Goal: Task Accomplishment & Management: Complete application form

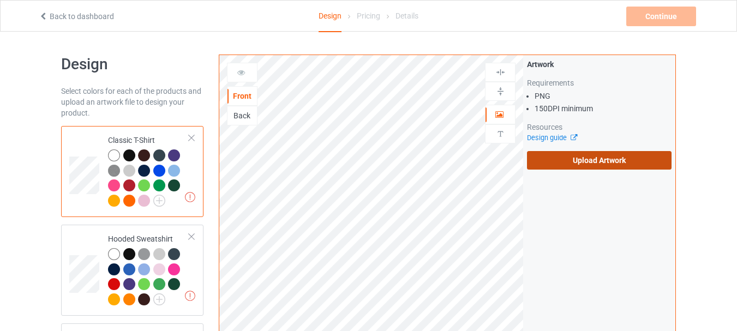
click at [591, 160] on label "Upload Artwork" at bounding box center [599, 160] width 145 height 19
click at [0, 0] on input "Upload Artwork" at bounding box center [0, 0] width 0 height 0
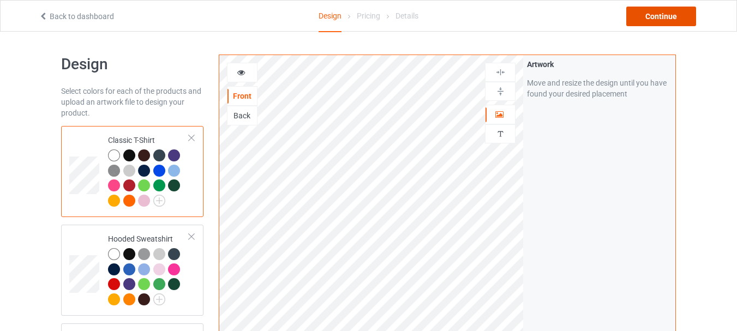
click at [652, 15] on div "Continue" at bounding box center [661, 17] width 70 height 20
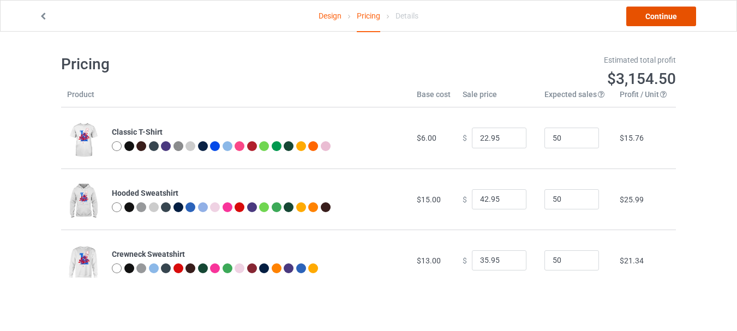
click at [649, 16] on link "Continue" at bounding box center [661, 17] width 70 height 20
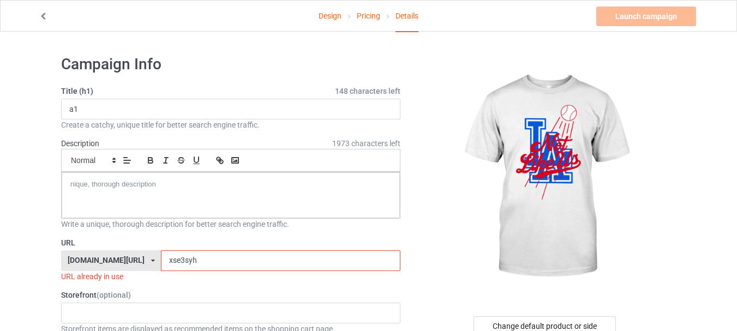
click at [256, 260] on input "xse3syh" at bounding box center [280, 260] width 239 height 21
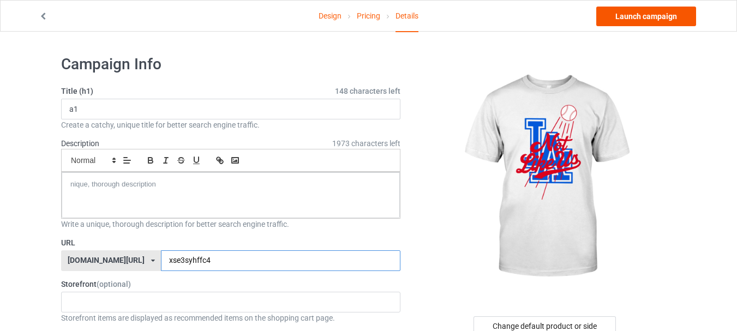
type input "xse3syhffc4"
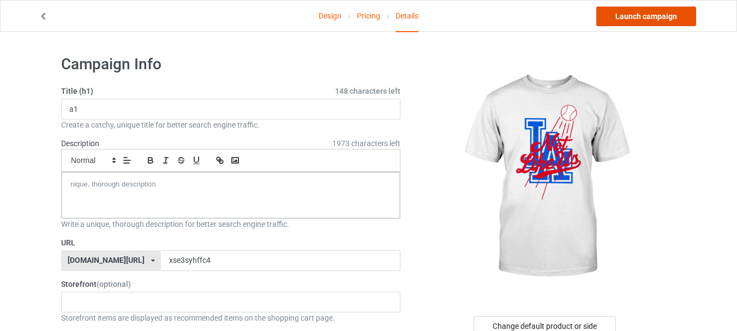
click at [655, 17] on link "Launch campaign" at bounding box center [646, 17] width 100 height 20
